Goal: Navigation & Orientation: Find specific page/section

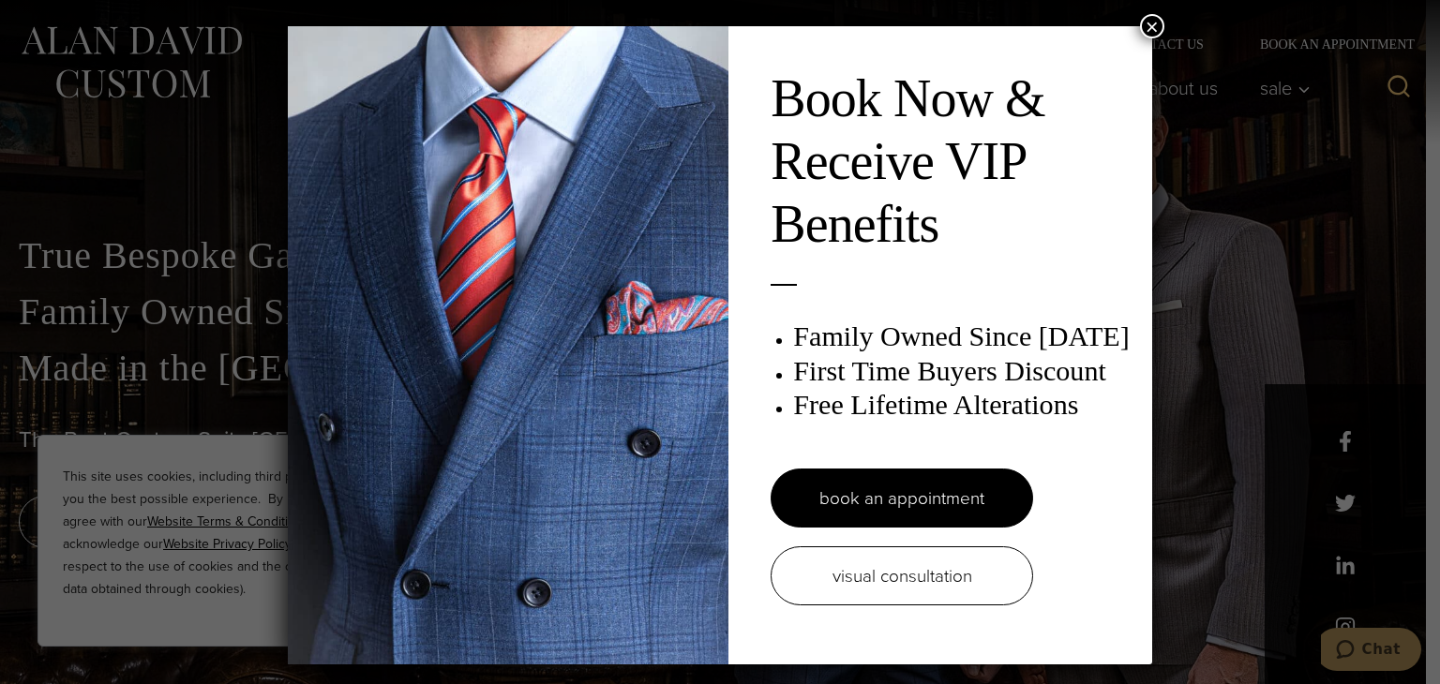
click at [1158, 27] on button "×" at bounding box center [1152, 26] width 24 height 24
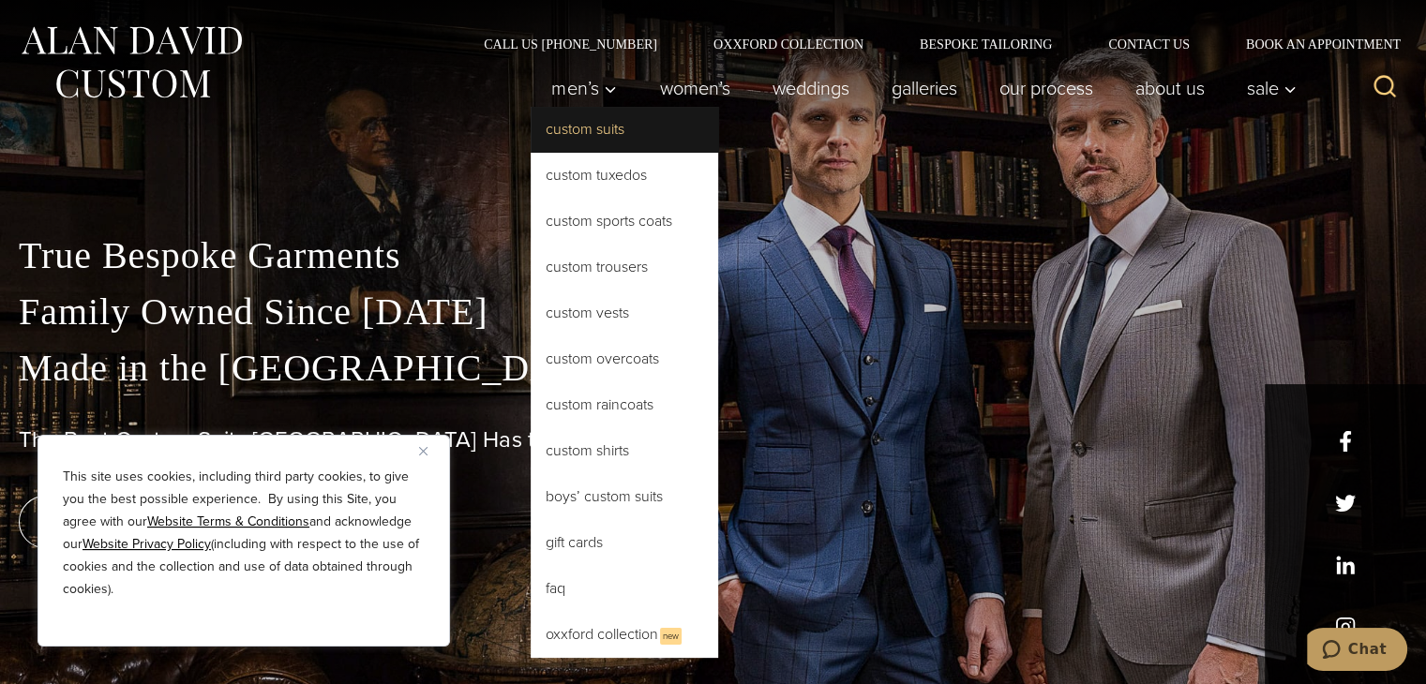
click at [591, 135] on link "Custom Suits" at bounding box center [624, 129] width 187 height 45
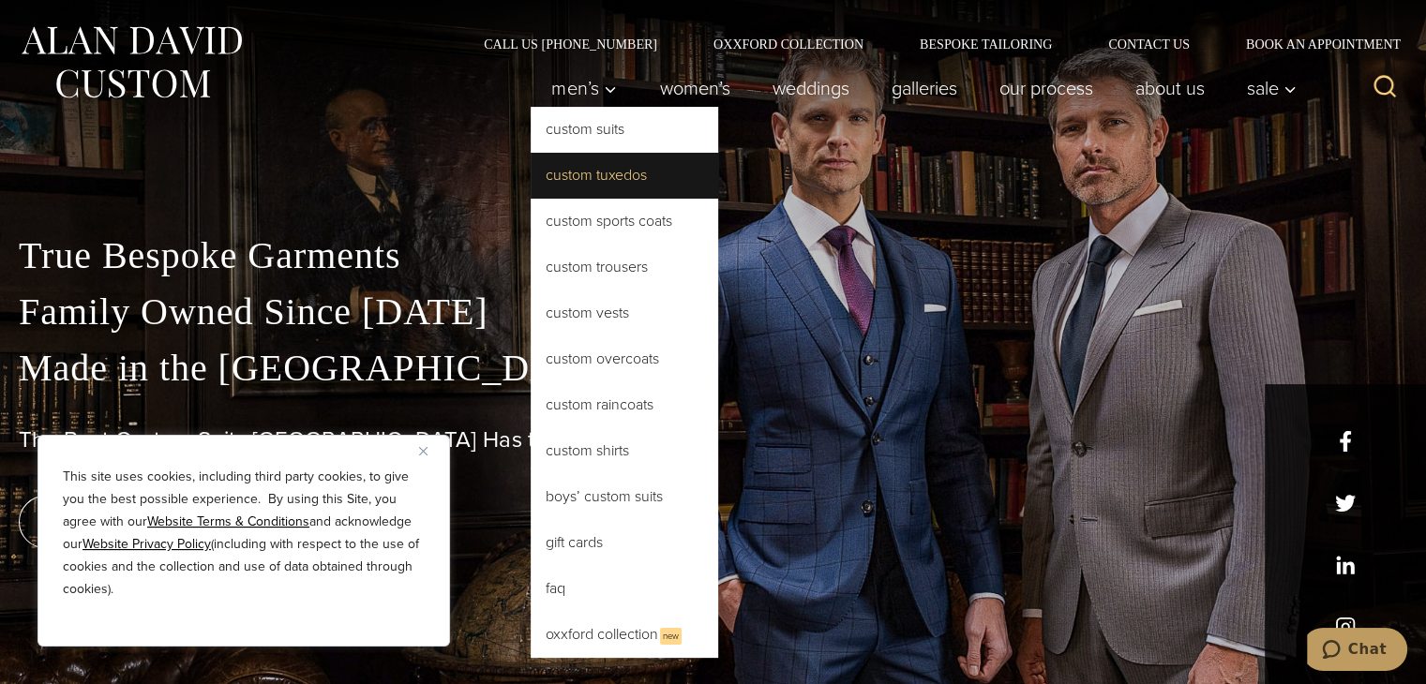
click at [596, 173] on link "Custom Tuxedos" at bounding box center [624, 175] width 187 height 45
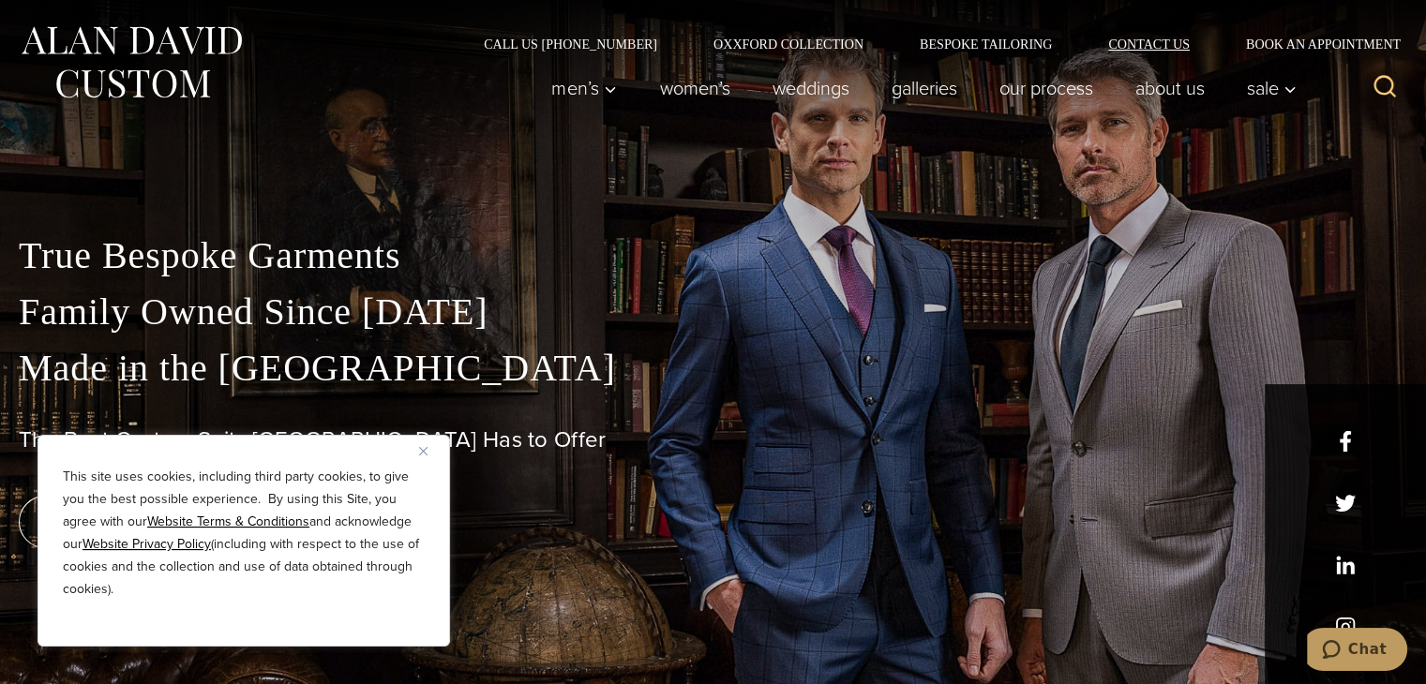
click at [1166, 46] on link "Contact Us" at bounding box center [1149, 43] width 138 height 13
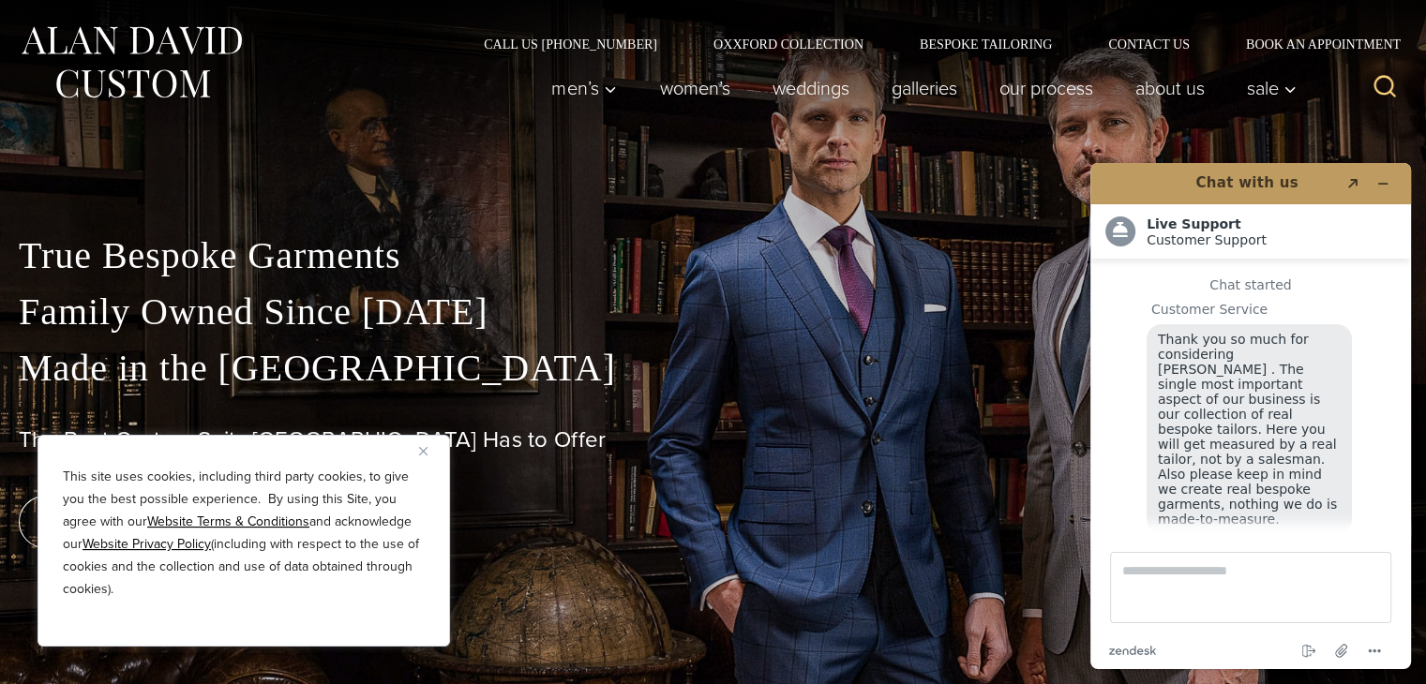
scroll to position [22, 0]
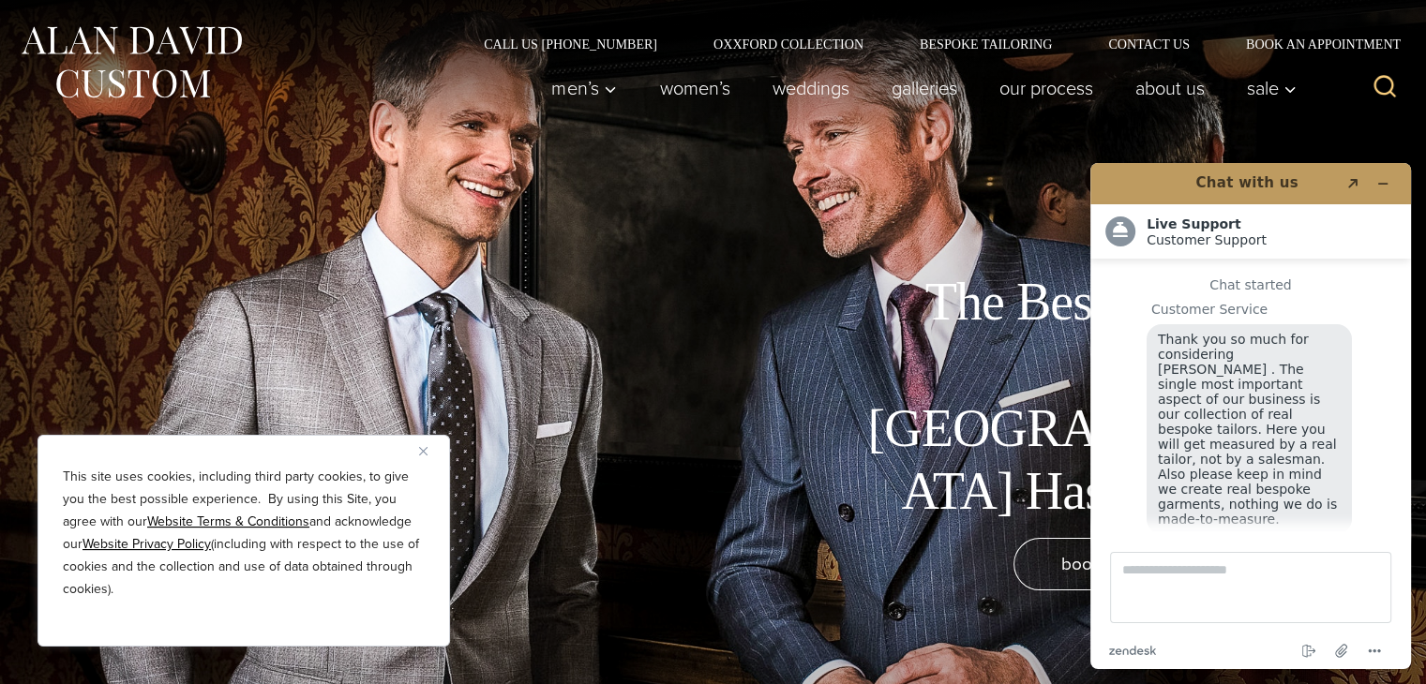
scroll to position [22, 0]
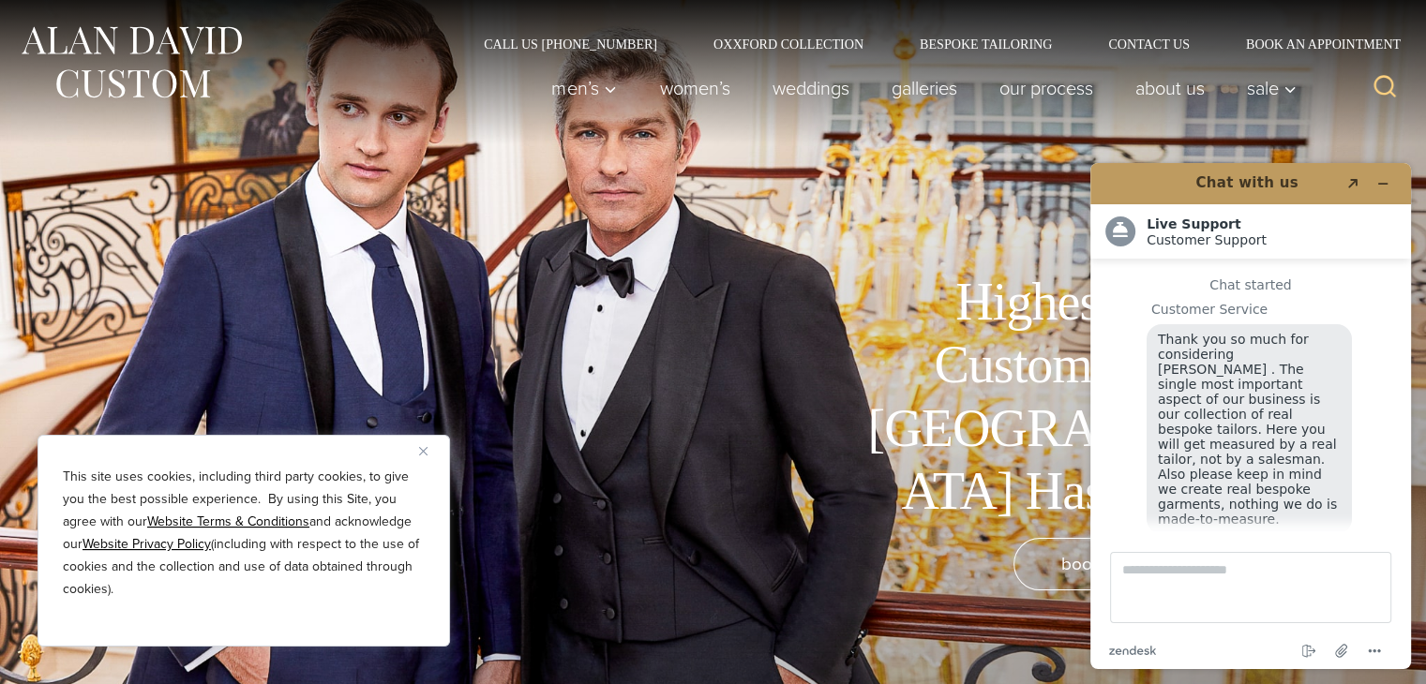
scroll to position [22, 0]
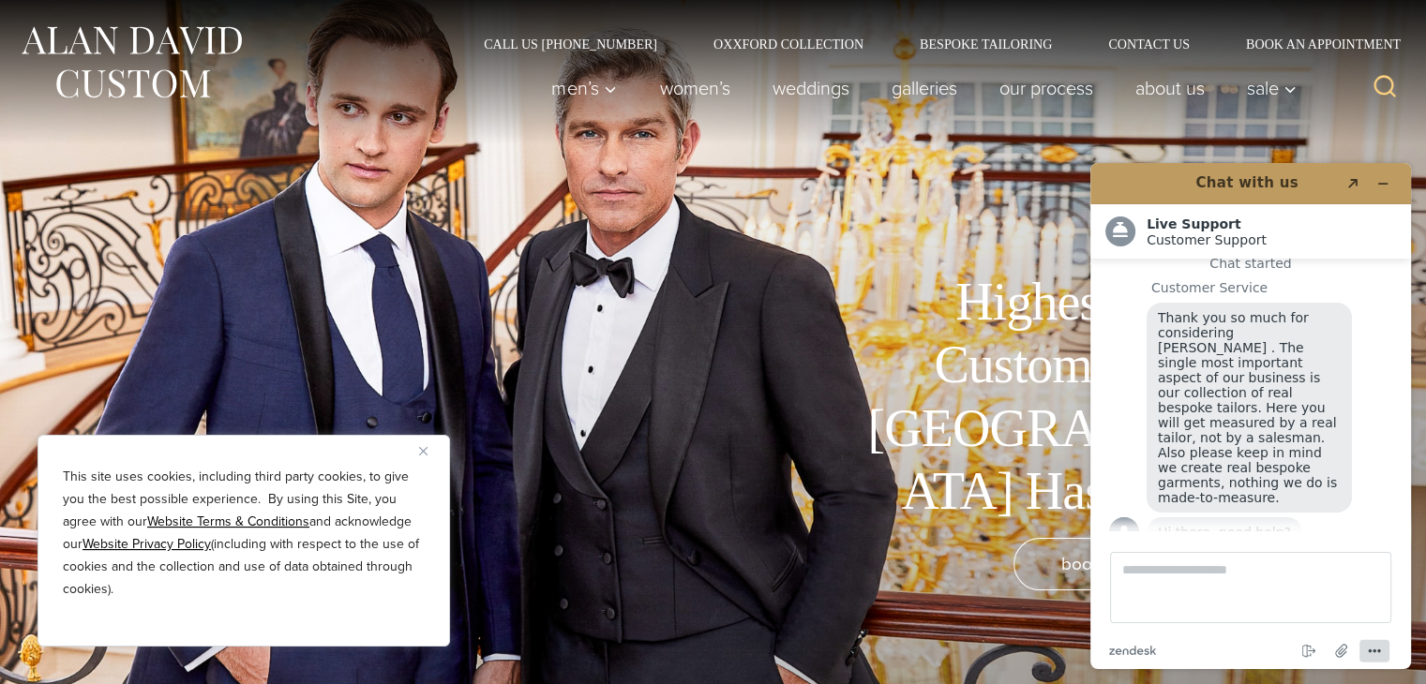
click at [1378, 651] on circle "Menu" at bounding box center [1379, 651] width 3 height 3
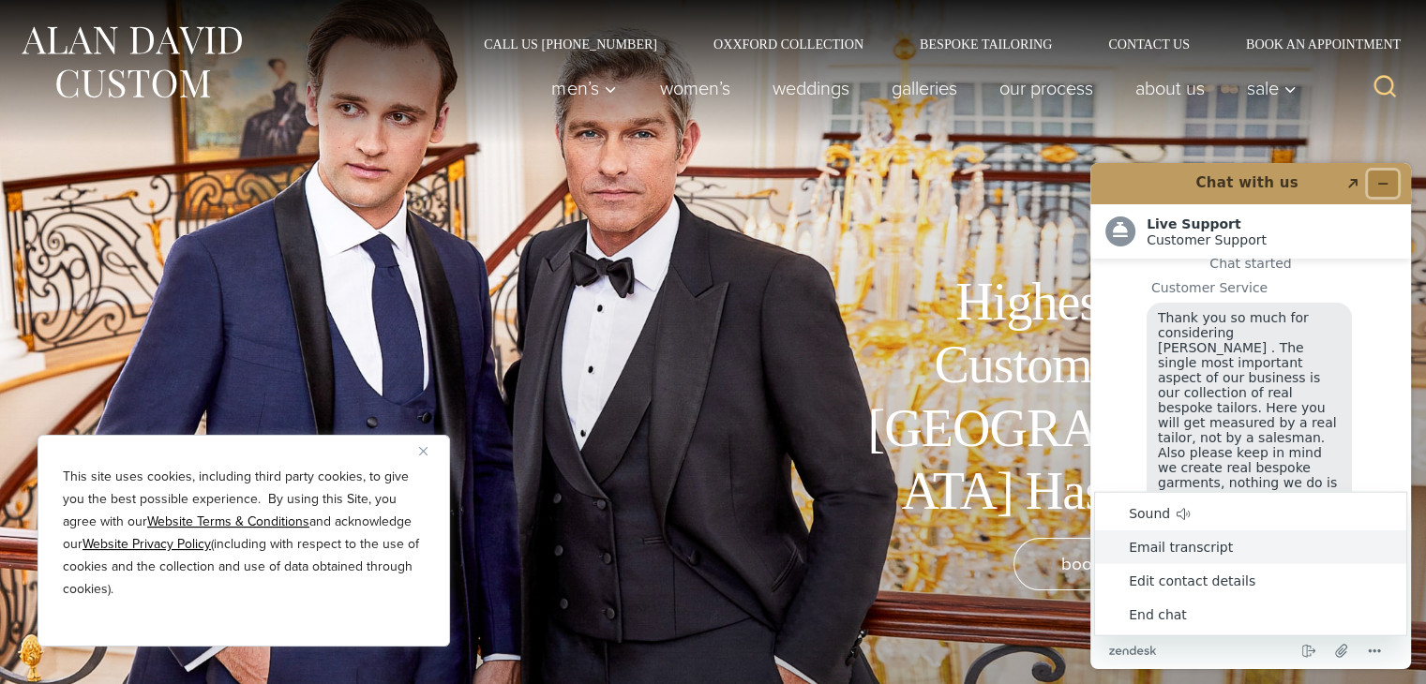
click at [1384, 179] on icon "Minimize widget" at bounding box center [1382, 183] width 13 height 13
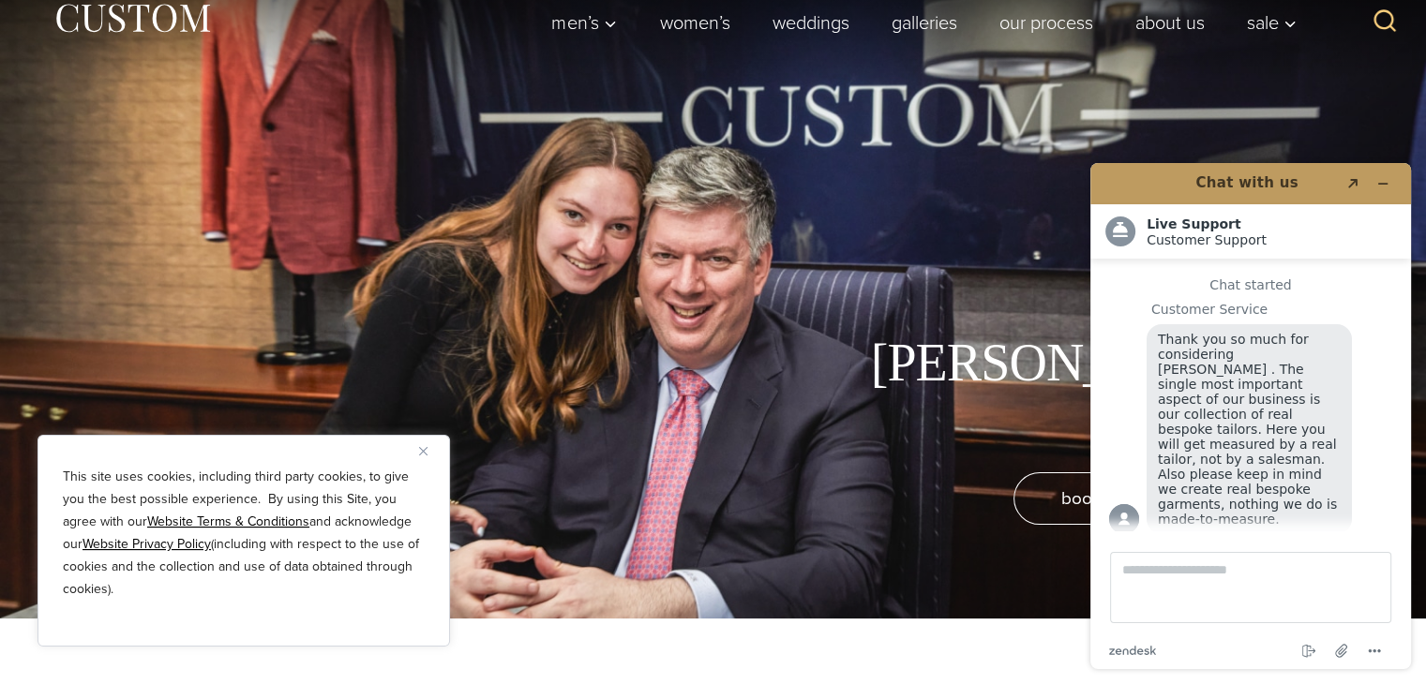
scroll to position [94, 0]
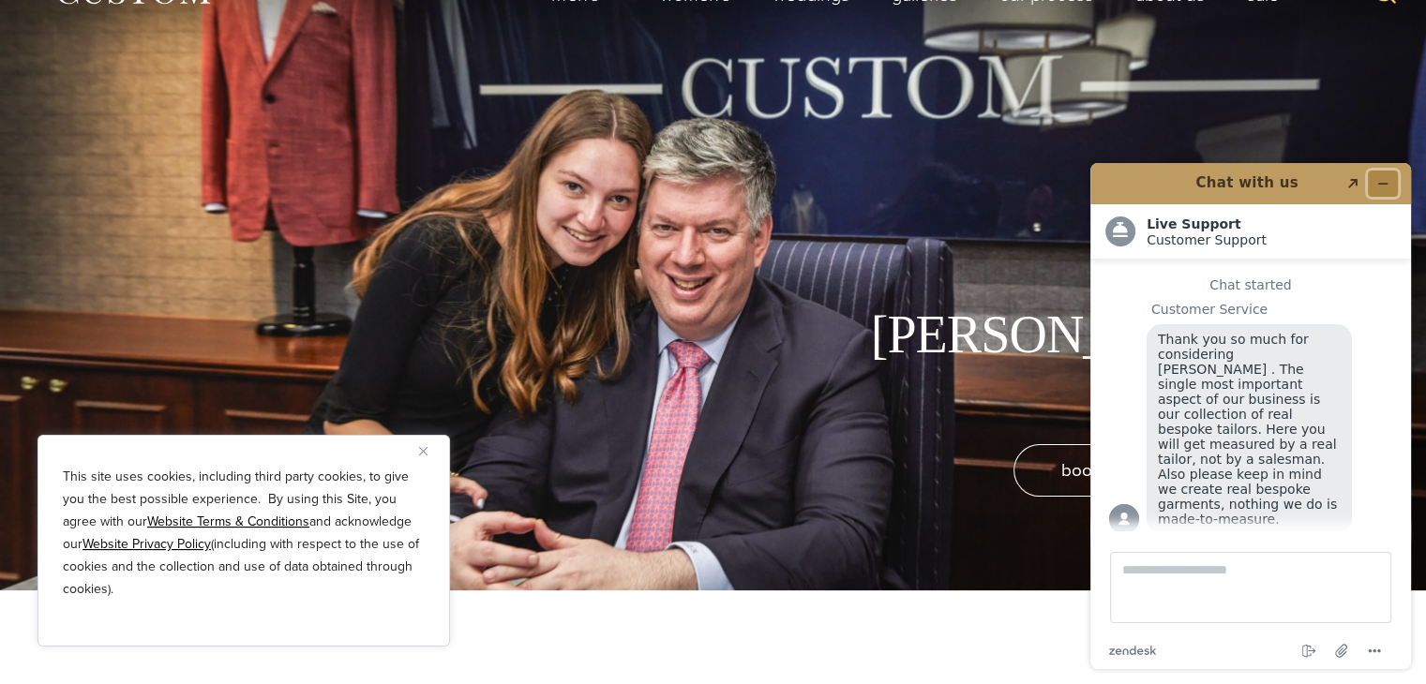
click at [1384, 179] on icon "Minimize widget" at bounding box center [1382, 183] width 13 height 13
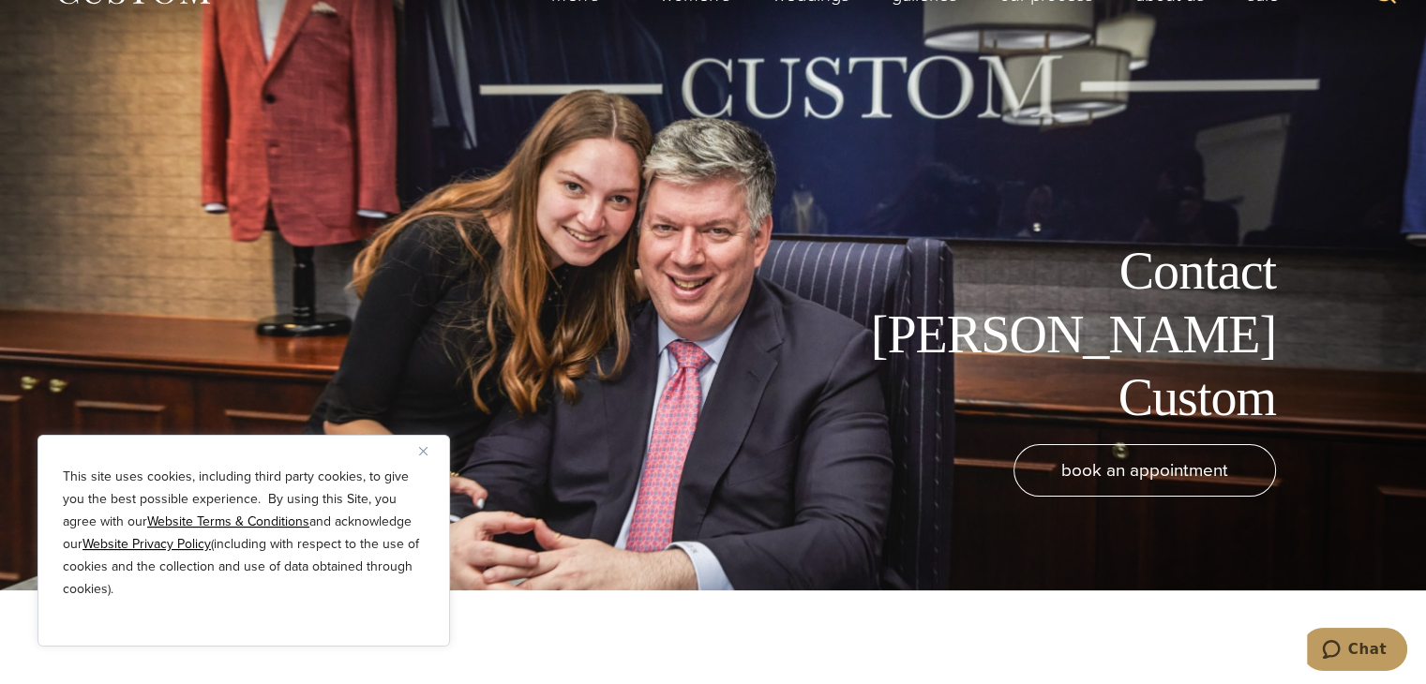
click at [426, 450] on img "Close" at bounding box center [423, 451] width 8 height 8
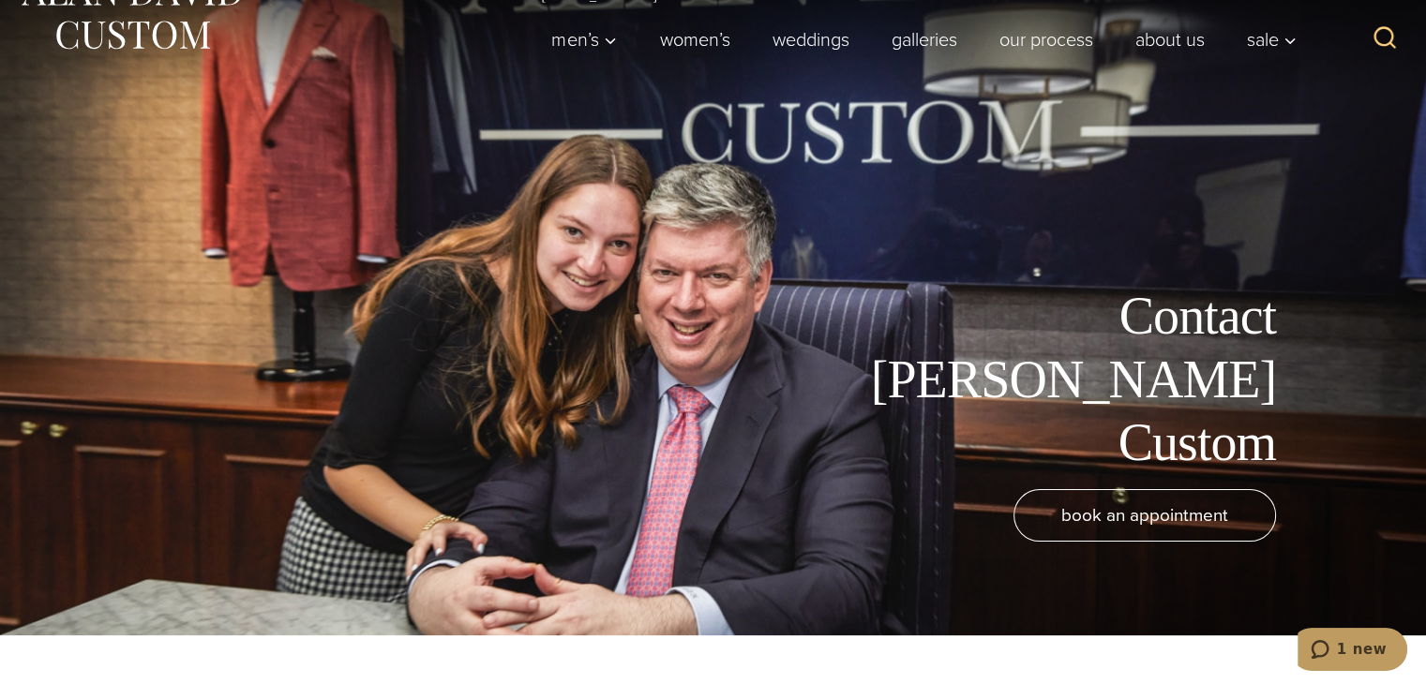
scroll to position [0, 0]
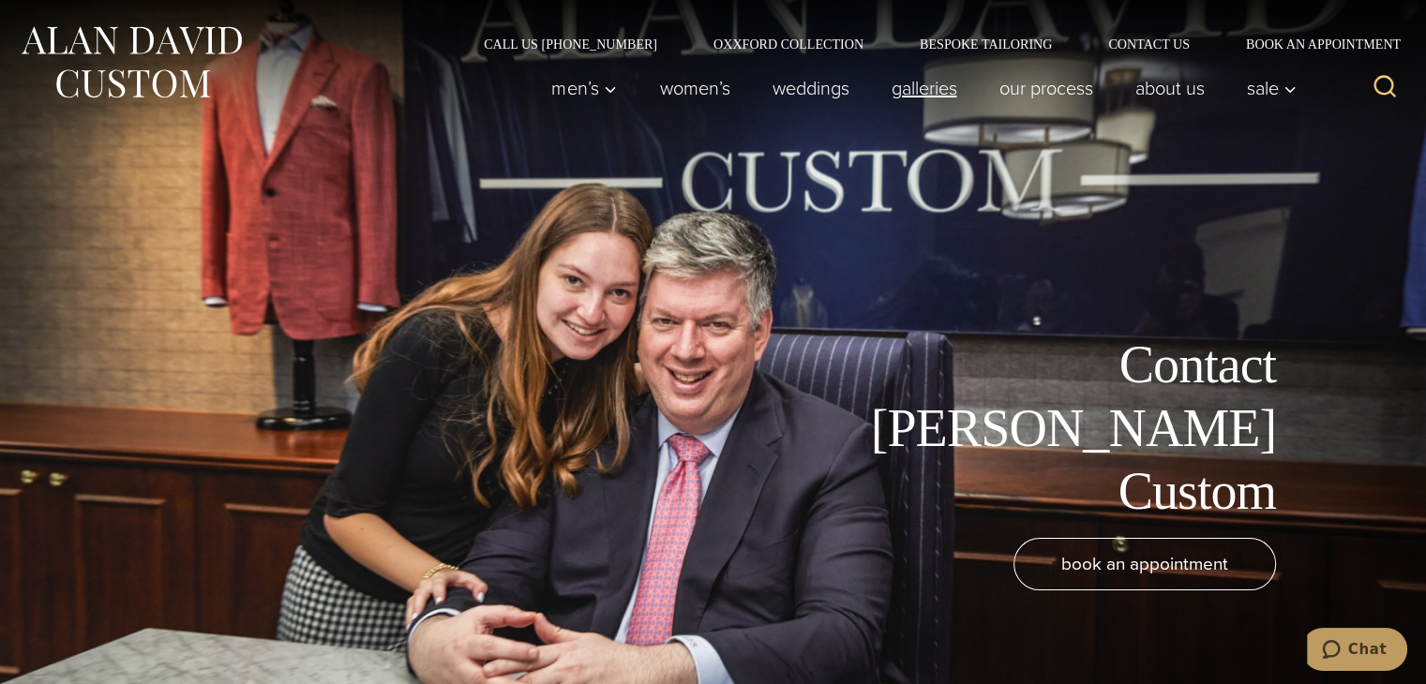
click at [905, 90] on link "Galleries" at bounding box center [924, 87] width 108 height 37
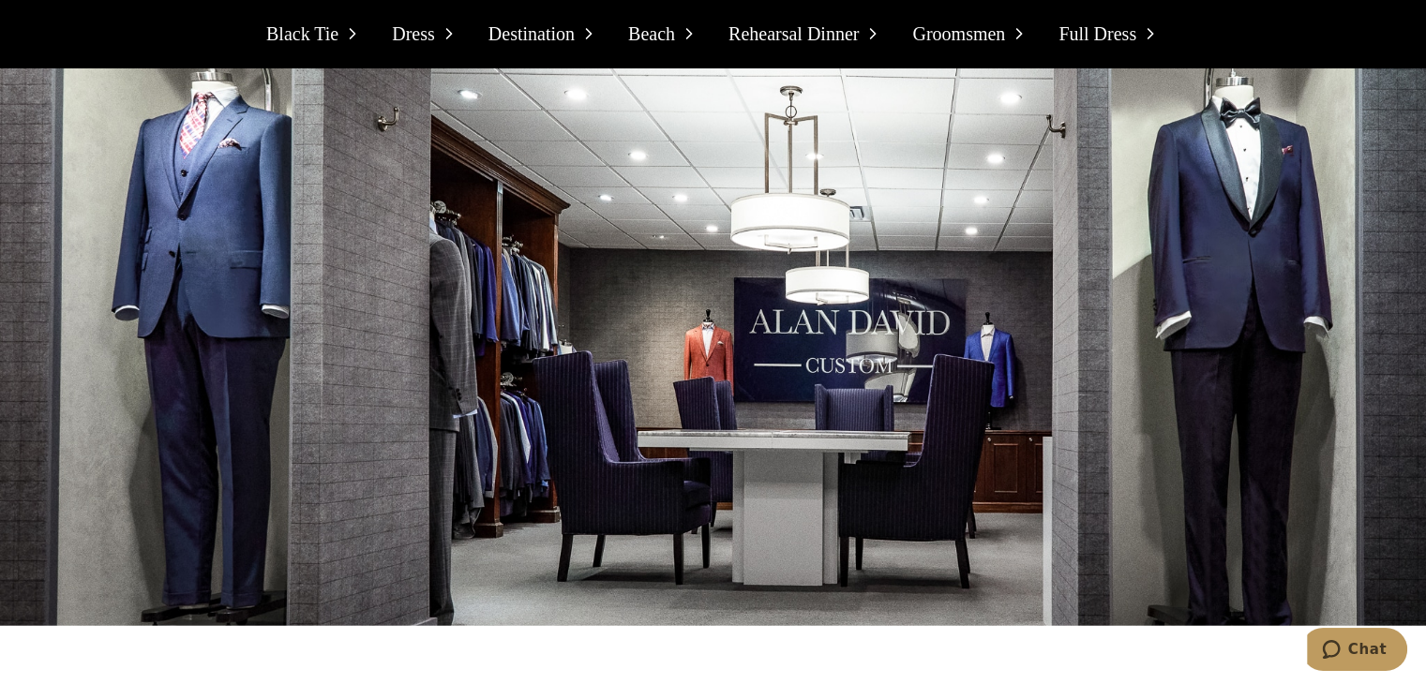
scroll to position [19298, 0]
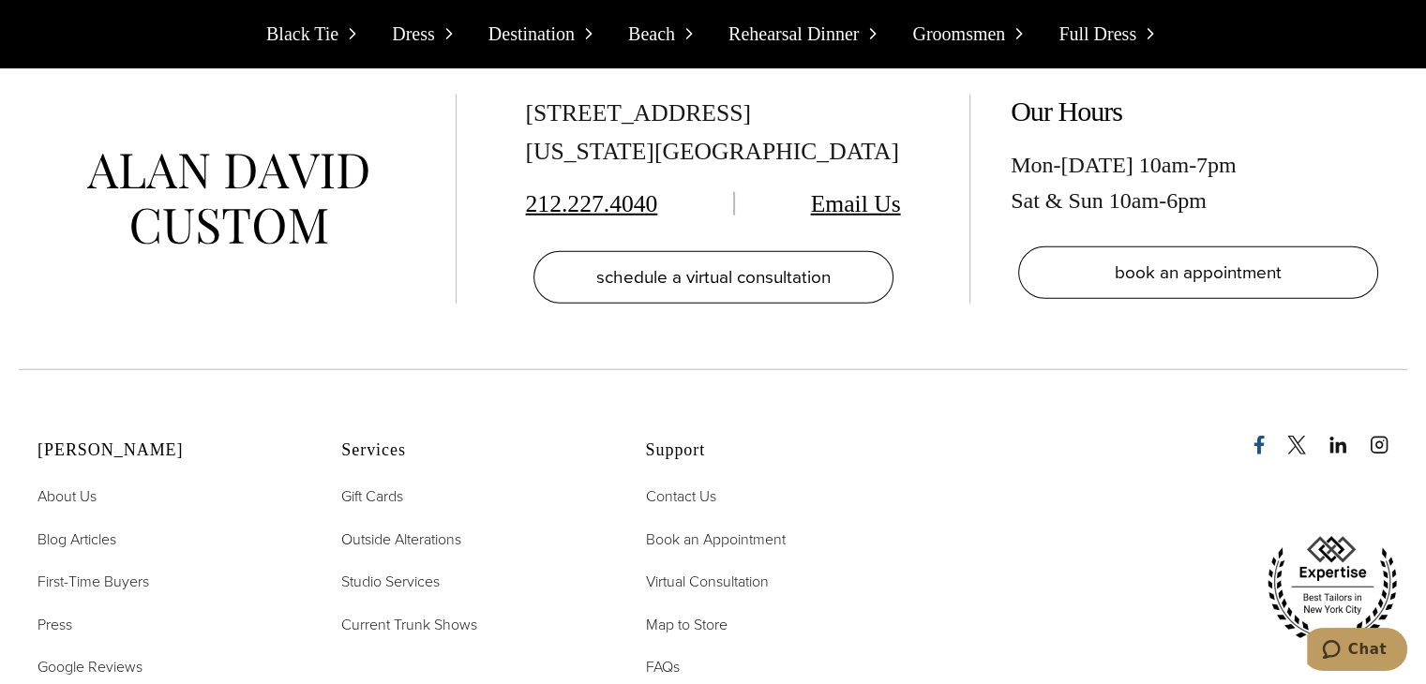
click at [1255, 436] on icon "Facebook" at bounding box center [1258, 445] width 19 height 19
click at [1331, 438] on icon "linkedin" at bounding box center [1337, 446] width 17 height 17
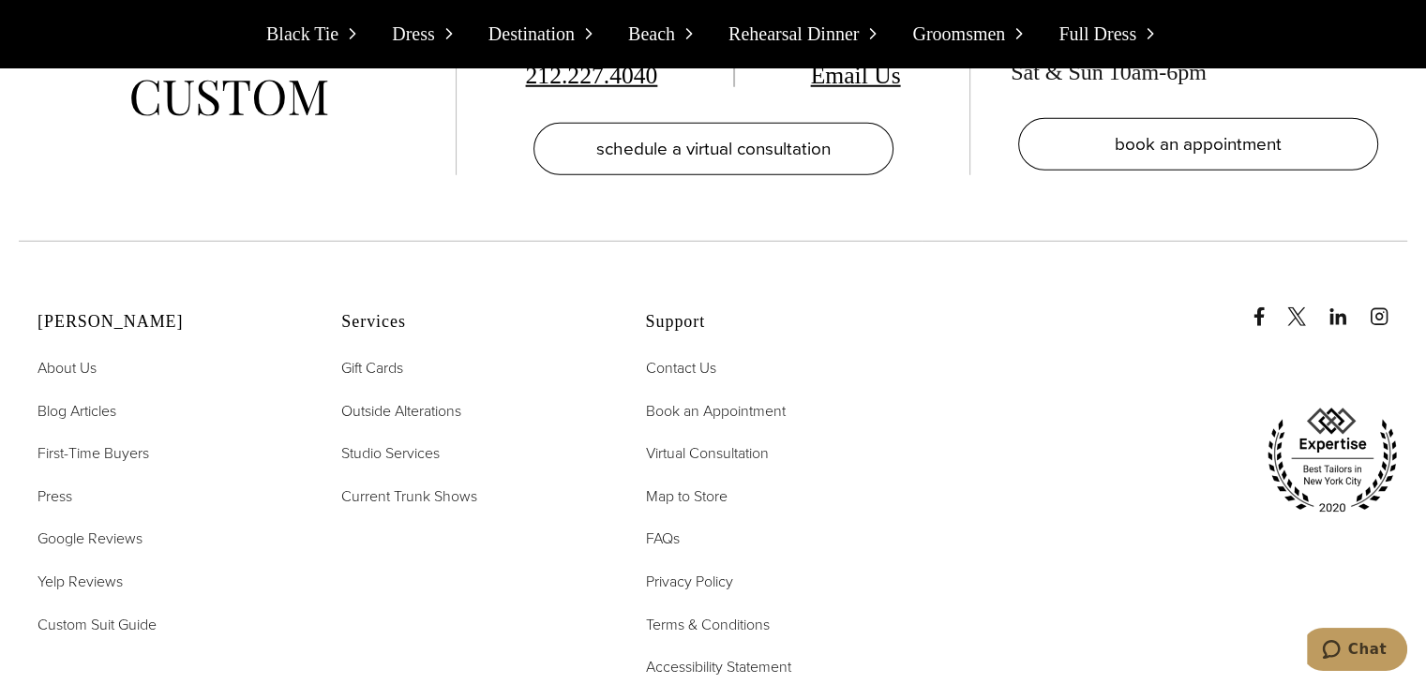
scroll to position [19392, 0]
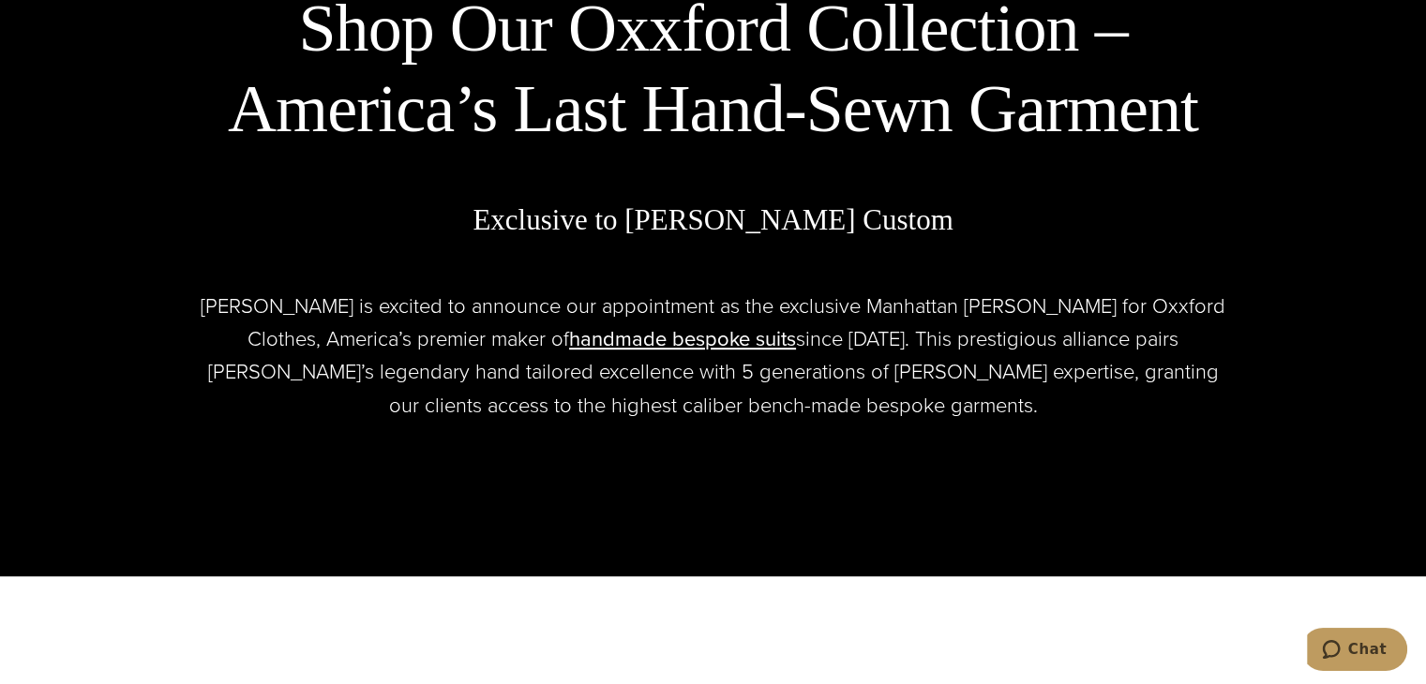
scroll to position [289, 0]
